Goal: Task Accomplishment & Management: Manage account settings

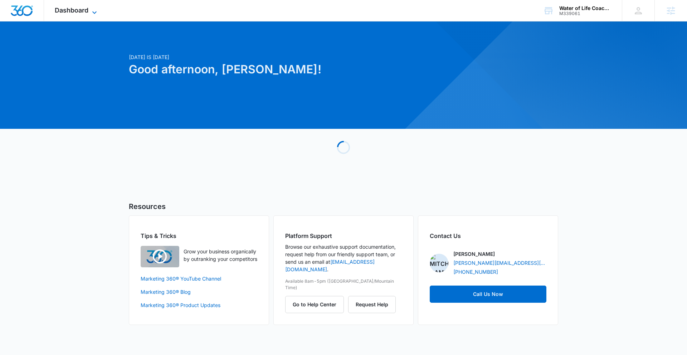
click at [81, 8] on span "Dashboard" at bounding box center [72, 10] width 34 height 8
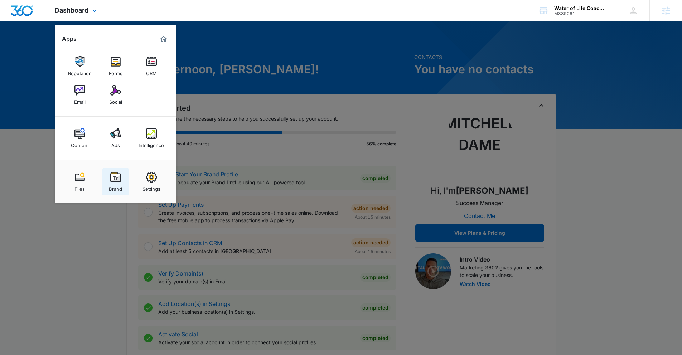
click at [112, 179] on img at bounding box center [115, 177] width 11 height 11
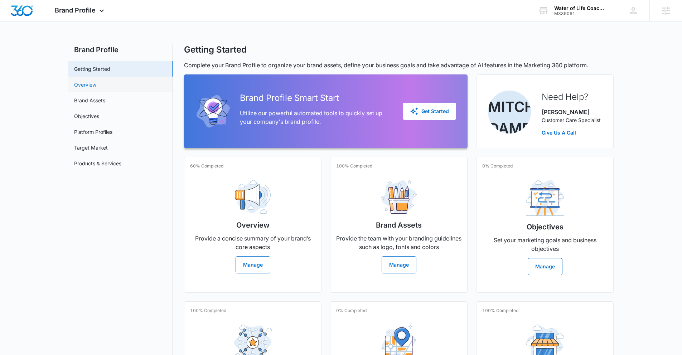
click at [91, 82] on link "Overview" at bounding box center [85, 85] width 22 height 8
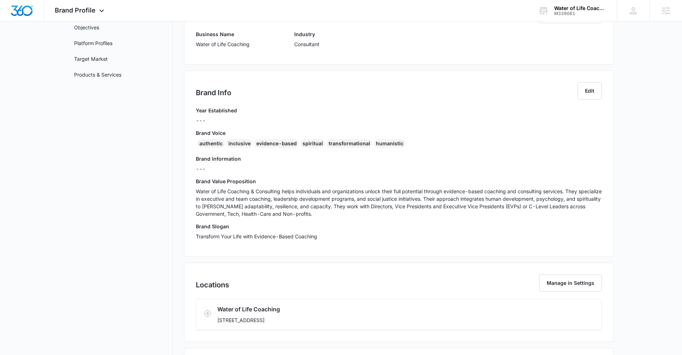
scroll to position [89, 0]
drag, startPoint x: 309, startPoint y: 318, endPoint x: 194, endPoint y: 30, distance: 310.4
click at [194, 30] on div "Business Info Manage in Settings Business Name Water of Life Coaching Industry …" at bounding box center [398, 202] width 429 height 416
copy div "Business Name Water of Life Coaching Industry Consultant Brand Info Edit Year E…"
click at [273, 113] on div "Year Established ---" at bounding box center [399, 117] width 406 height 23
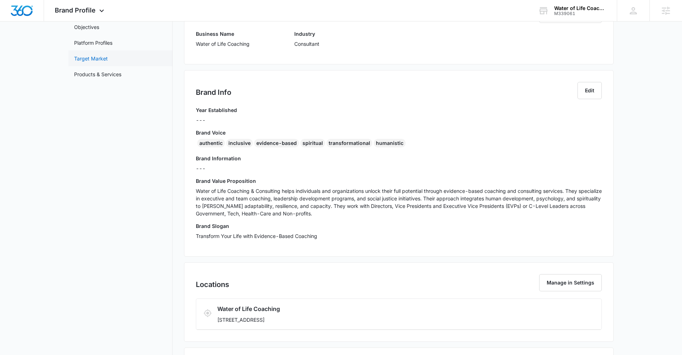
click at [93, 56] on link "Target Market" at bounding box center [91, 59] width 34 height 8
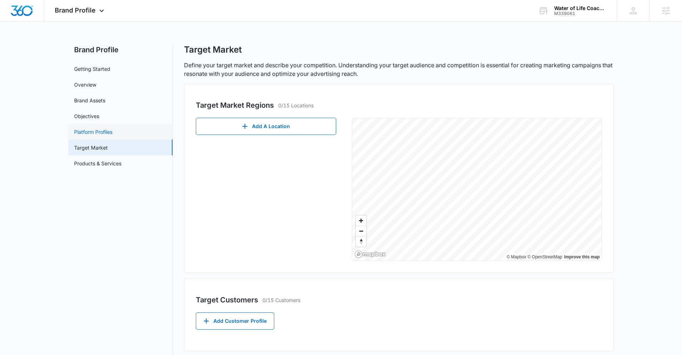
click at [88, 128] on link "Platform Profiles" at bounding box center [93, 132] width 38 height 8
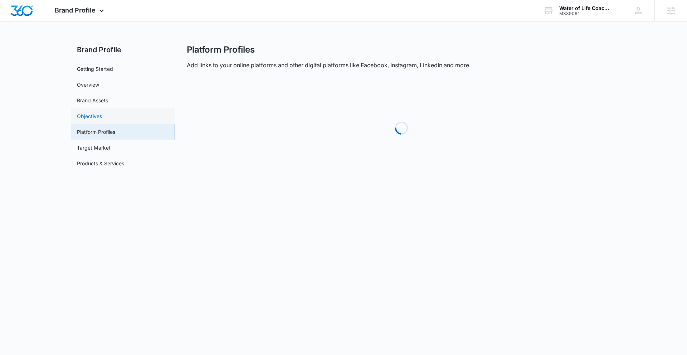
click at [92, 116] on link "Objectives" at bounding box center [89, 116] width 25 height 8
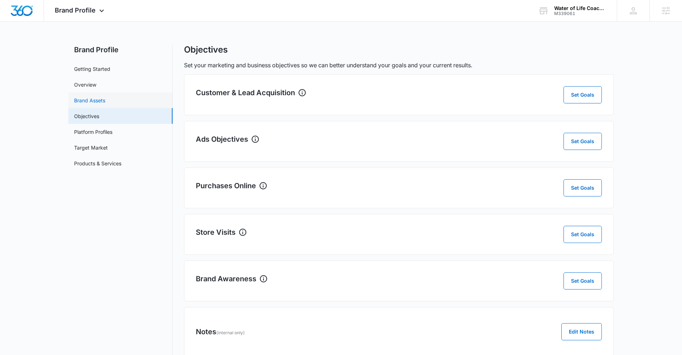
click at [105, 99] on link "Brand Assets" at bounding box center [89, 101] width 31 height 8
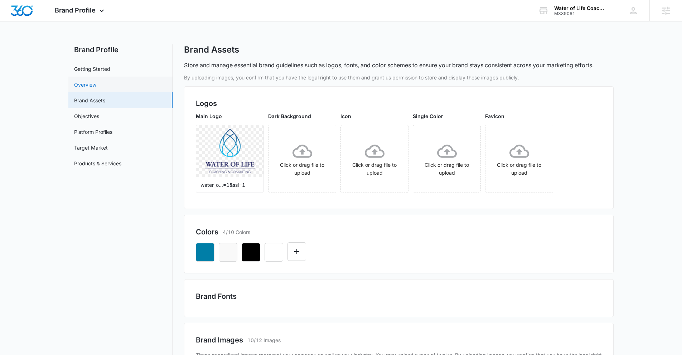
click at [81, 81] on link "Overview" at bounding box center [85, 85] width 22 height 8
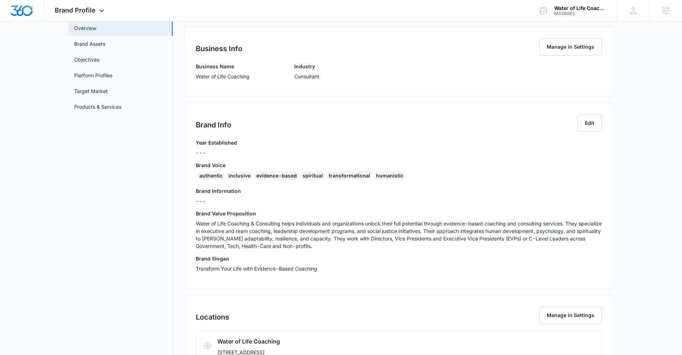
scroll to position [158, 0]
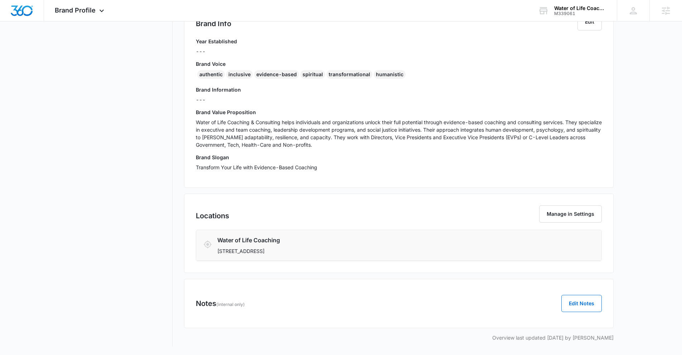
drag, startPoint x: 311, startPoint y: 251, endPoint x: 215, endPoint y: 252, distance: 96.3
click at [215, 252] on div "Water of Life Coaching [STREET_ADDRESS]" at bounding box center [398, 245] width 391 height 19
copy p "[STREET_ADDRESS]"
